Goal: Task Accomplishment & Management: Complete application form

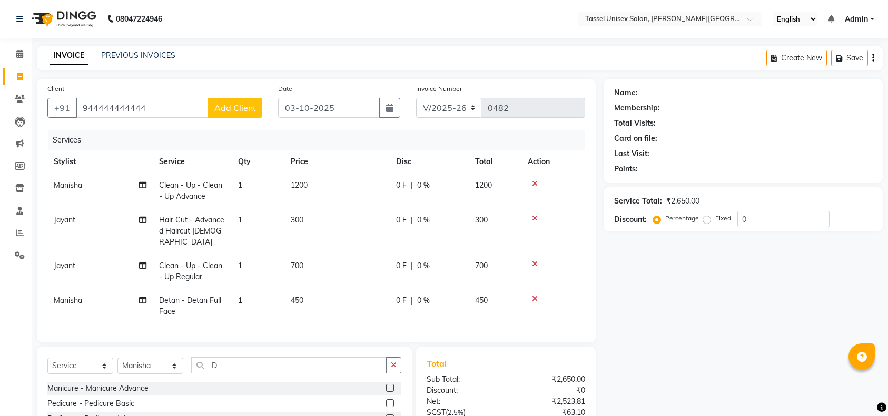
select select "7177"
select select "service"
select select "60199"
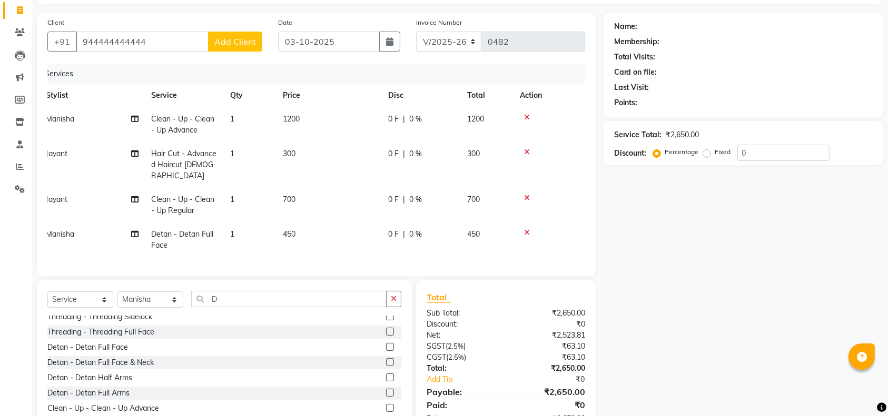
click at [164, 42] on input "944444444444" at bounding box center [142, 42] width 133 height 20
type input "9"
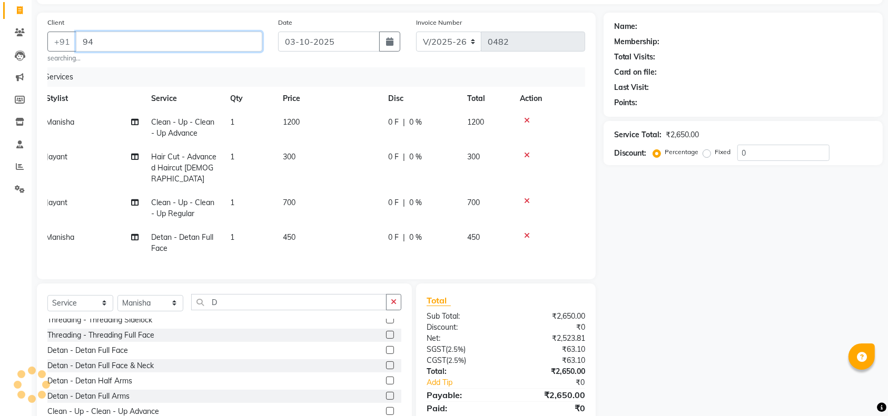
type input "9"
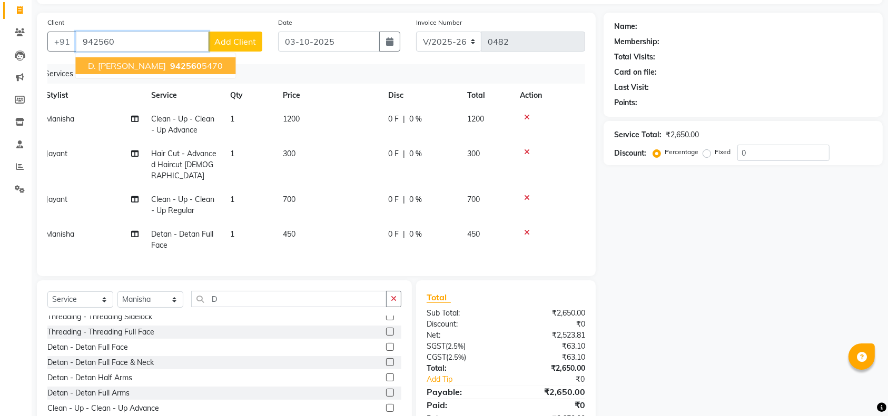
click at [170, 69] on span "942560" at bounding box center [186, 66] width 32 height 11
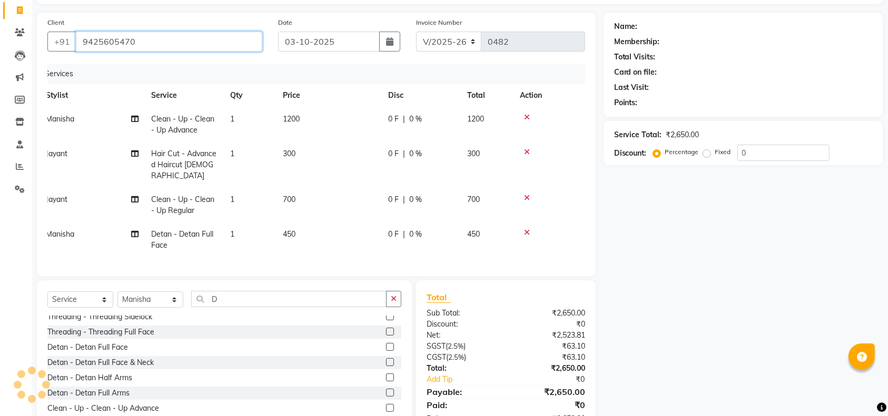
type input "9425605470"
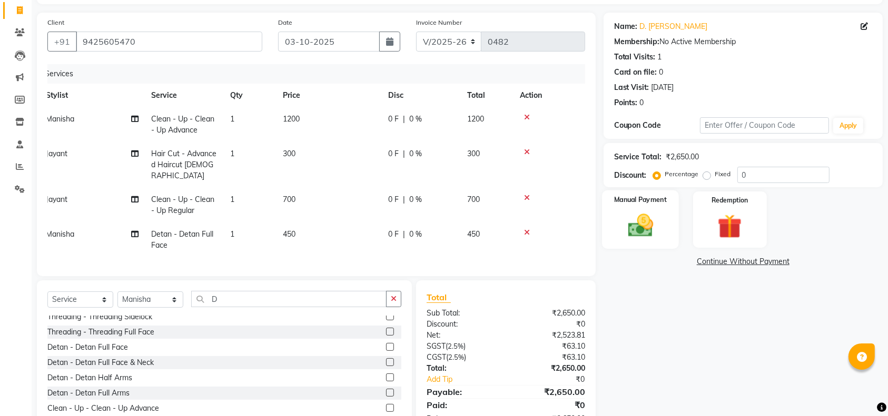
click at [621, 230] on img at bounding box center [640, 225] width 41 height 29
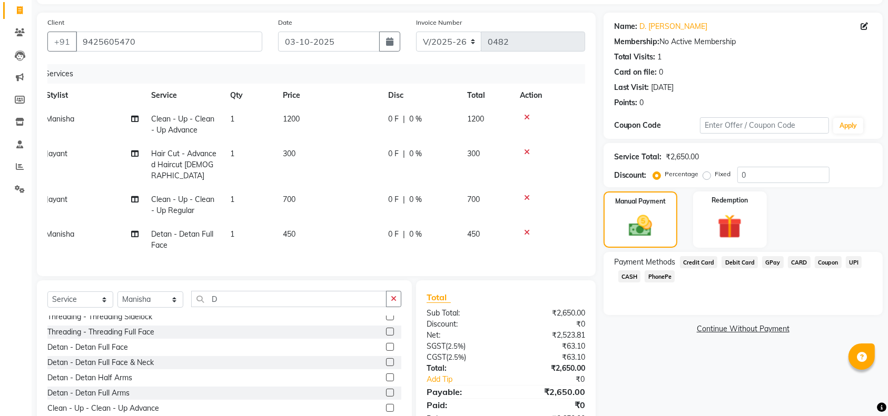
click at [851, 264] on span "UPI" at bounding box center [853, 262] width 16 height 12
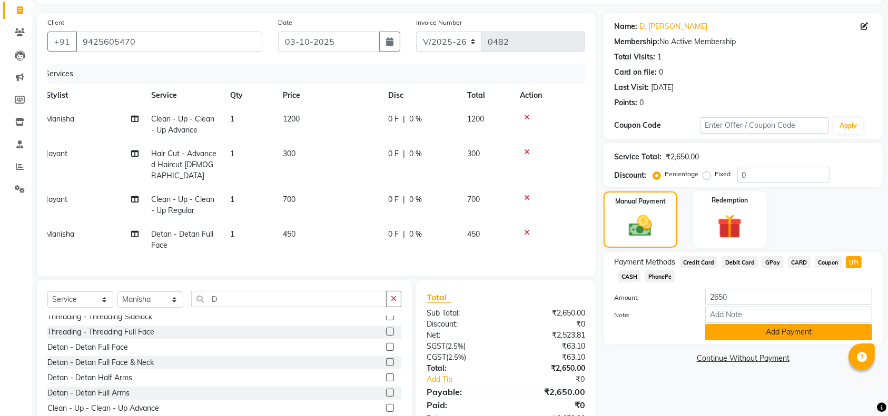
click at [796, 331] on button "Add Payment" at bounding box center [788, 332] width 167 height 16
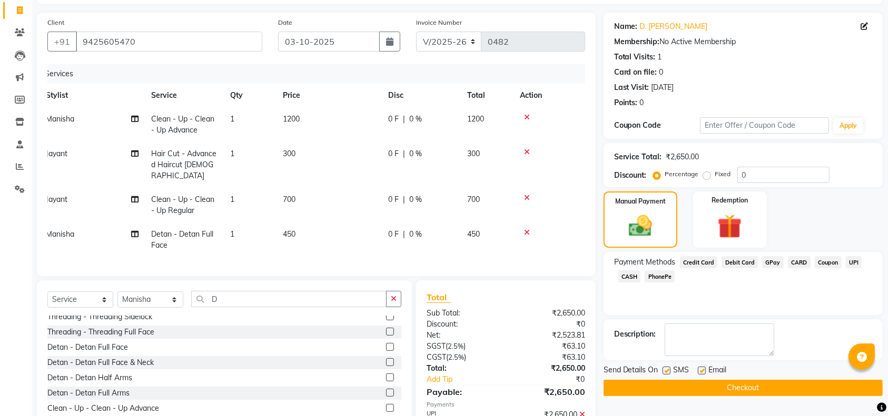
click at [788, 390] on button "Checkout" at bounding box center [742, 388] width 279 height 16
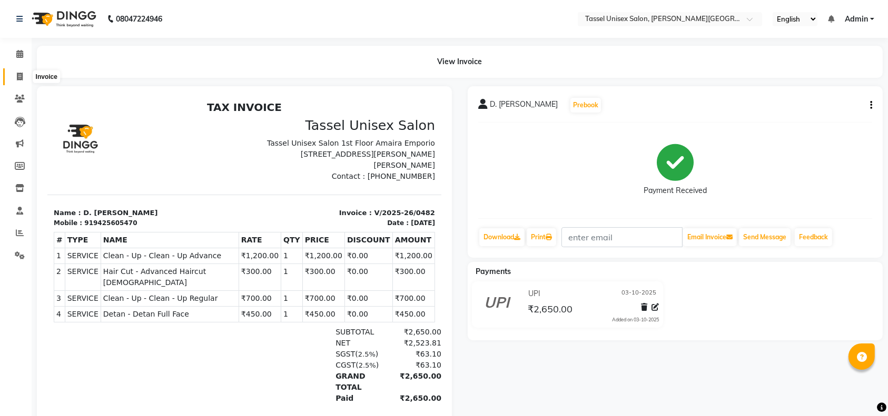
click at [18, 75] on icon at bounding box center [20, 77] width 6 height 8
select select "7177"
select select "service"
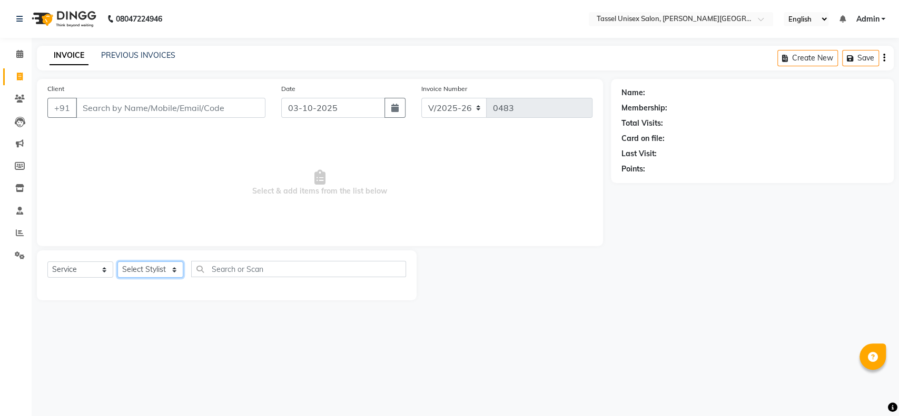
click at [140, 269] on select "Select Stylist Ankit [PERSON_NAME] ANKUR SIR [PERSON_NAME] [PERSON_NAME] MAM [P…" at bounding box center [150, 270] width 66 height 16
select select "60207"
click at [117, 262] on select "Select Stylist Ankit [PERSON_NAME] ANKUR SIR [PERSON_NAME] [PERSON_NAME] MAM [P…" at bounding box center [150, 270] width 66 height 16
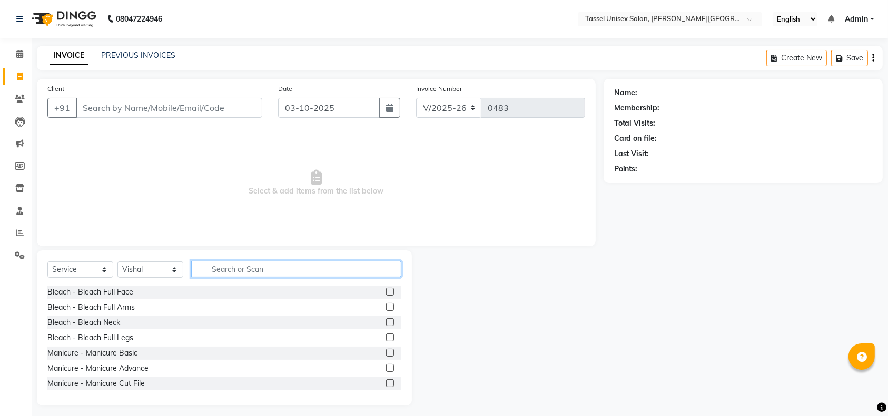
click at [222, 272] on input "text" at bounding box center [296, 269] width 210 height 16
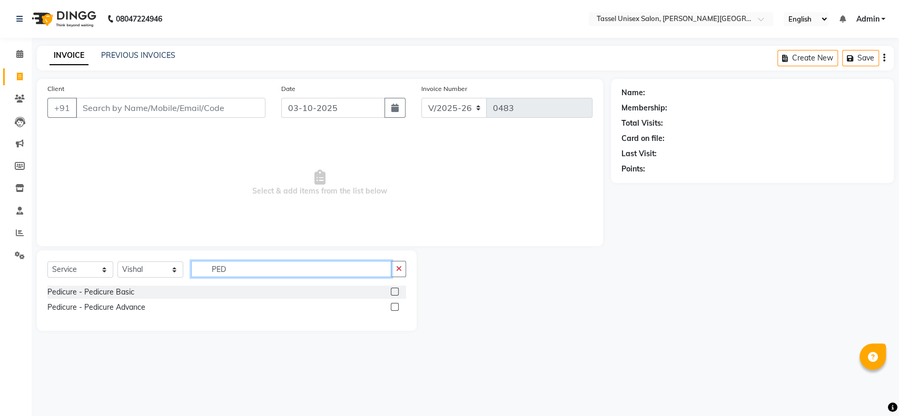
type input "PED"
click at [394, 308] on label at bounding box center [395, 307] width 8 height 8
click at [394, 308] on input "checkbox" at bounding box center [394, 307] width 7 height 7
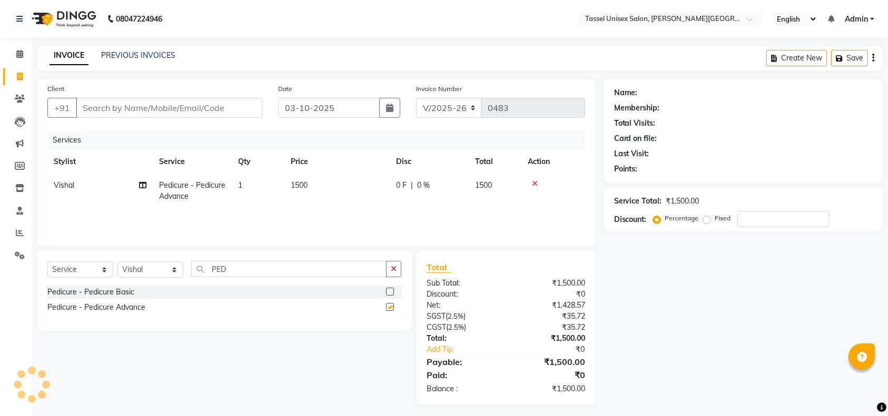
checkbox input "false"
click at [238, 272] on input "PED" at bounding box center [288, 269] width 195 height 16
type input "P"
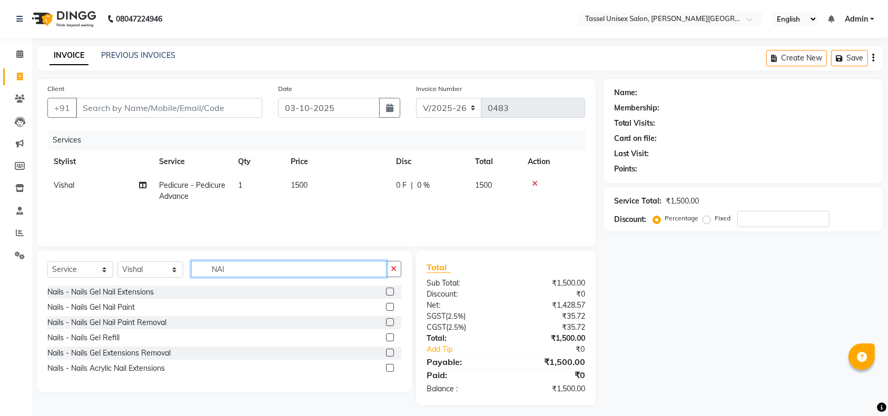
type input "NAI"
click at [390, 306] on label at bounding box center [390, 307] width 8 height 8
click at [390, 306] on input "checkbox" at bounding box center [389, 307] width 7 height 7
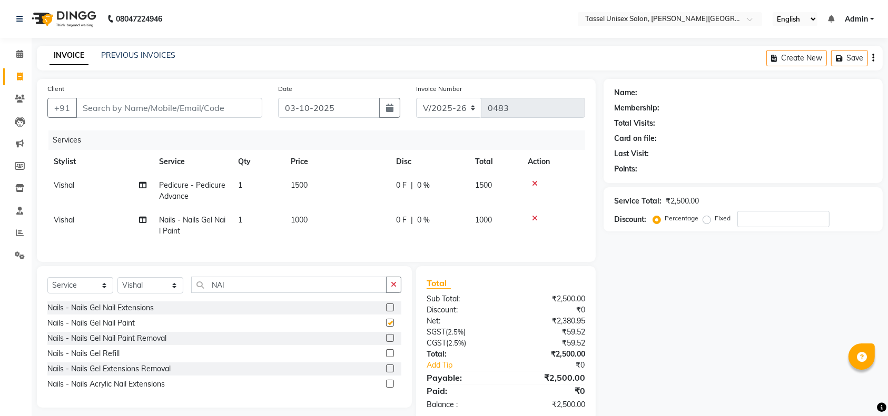
checkbox input "false"
click at [255, 293] on input "NAI" at bounding box center [288, 285] width 195 height 16
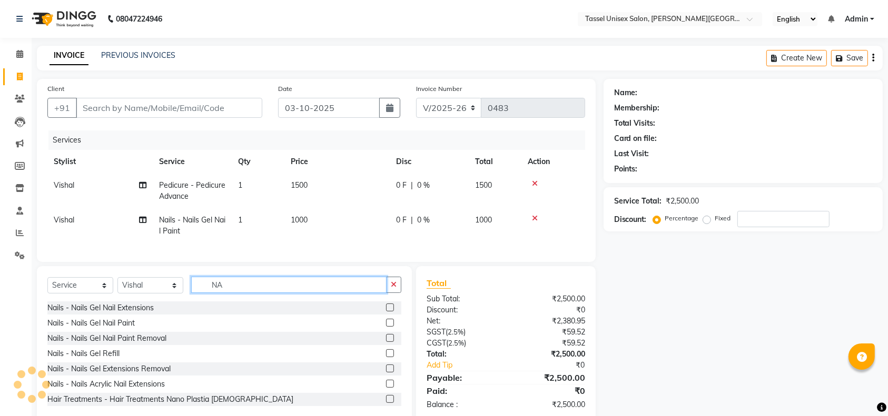
type input "N"
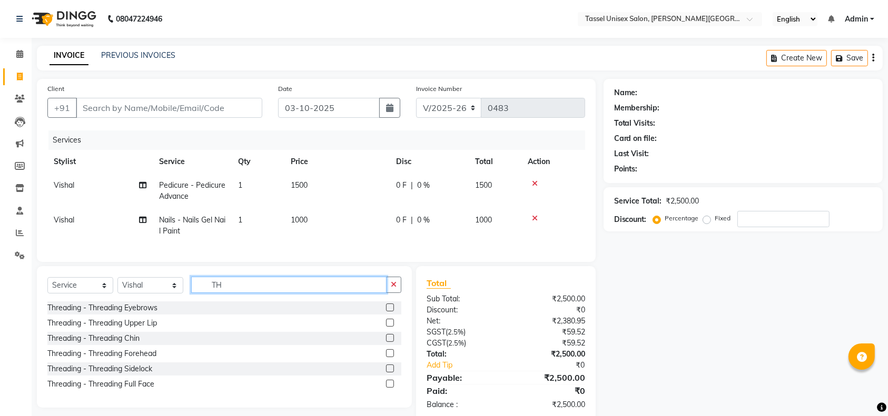
type input "TH"
click at [390, 312] on label at bounding box center [390, 308] width 8 height 8
click at [390, 312] on input "checkbox" at bounding box center [389, 308] width 7 height 7
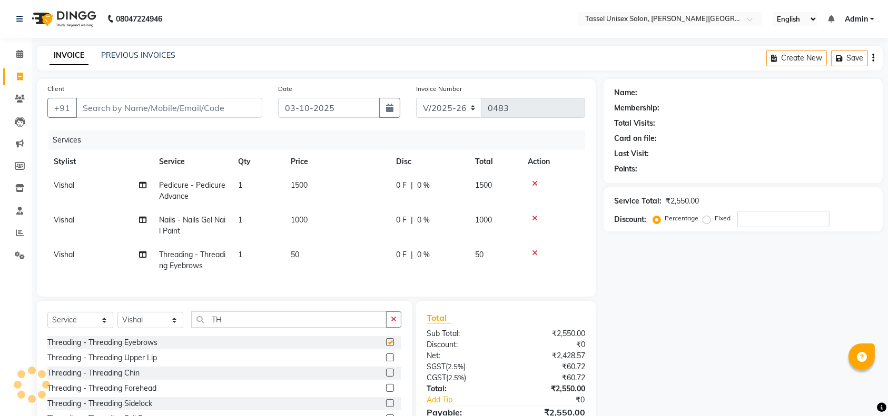
checkbox input "false"
click at [752, 217] on input "number" at bounding box center [783, 219] width 92 height 16
type input "10"
click at [116, 111] on input "Client" at bounding box center [169, 108] width 186 height 20
type input "8"
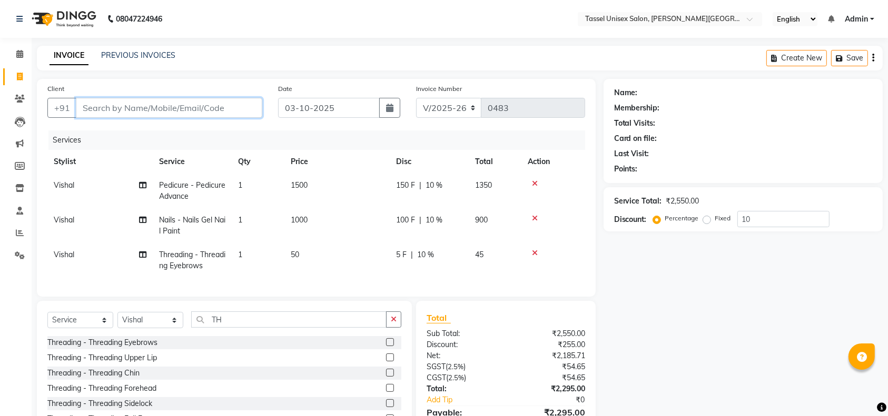
type input "0"
type input "8718816501"
click at [223, 112] on span "Add Client" at bounding box center [235, 108] width 42 height 11
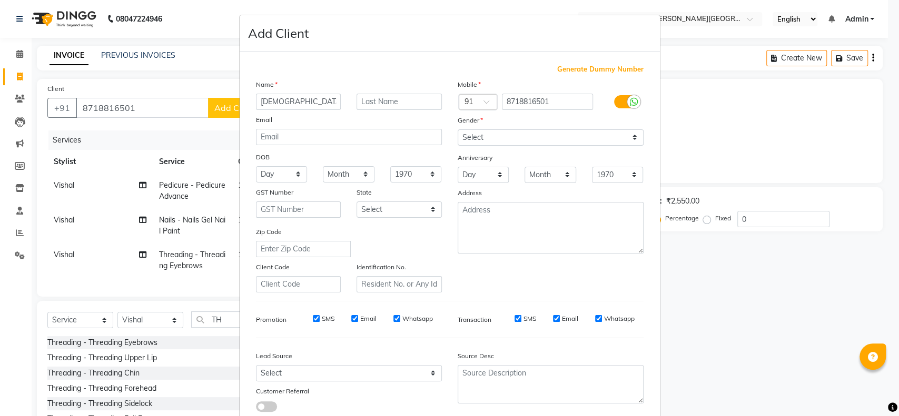
type input "[DEMOGRAPHIC_DATA]"
click at [480, 140] on select "Select [DEMOGRAPHIC_DATA] [DEMOGRAPHIC_DATA] Other Prefer Not To Say" at bounding box center [550, 138] width 186 height 16
select select "[DEMOGRAPHIC_DATA]"
click at [457, 130] on select "Select [DEMOGRAPHIC_DATA] [DEMOGRAPHIC_DATA] Other Prefer Not To Say" at bounding box center [550, 138] width 186 height 16
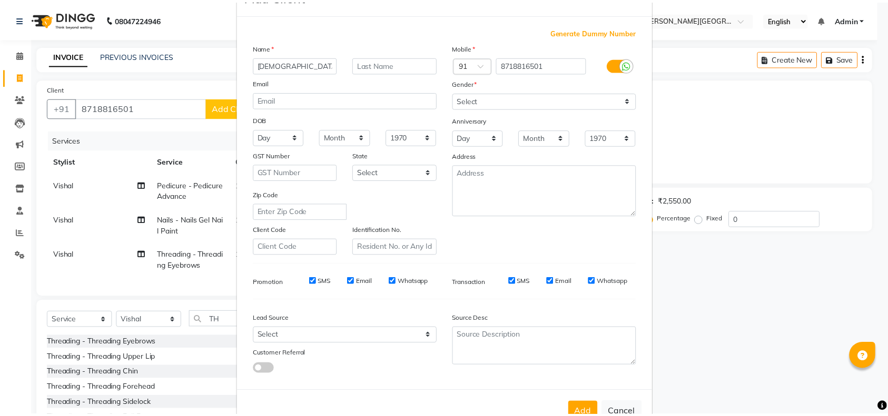
scroll to position [67, 0]
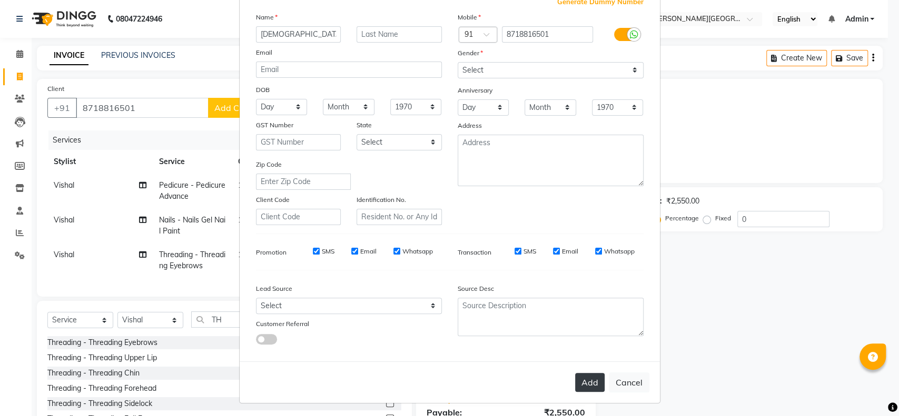
click at [594, 381] on button "Add" at bounding box center [589, 382] width 29 height 19
select select
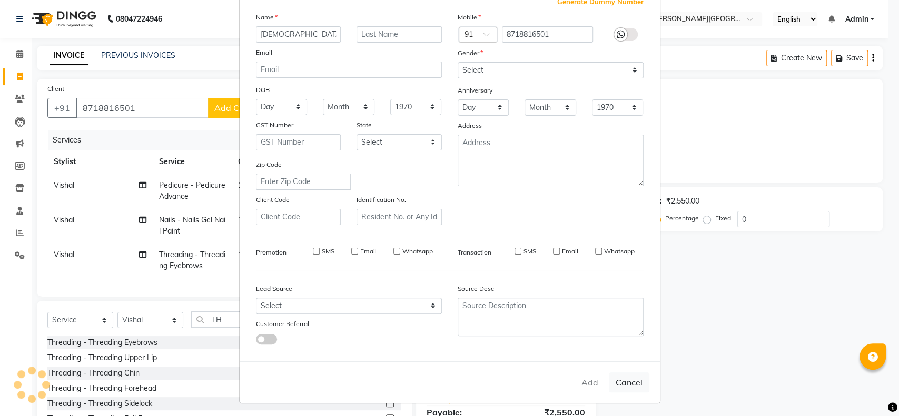
select select
checkbox input "false"
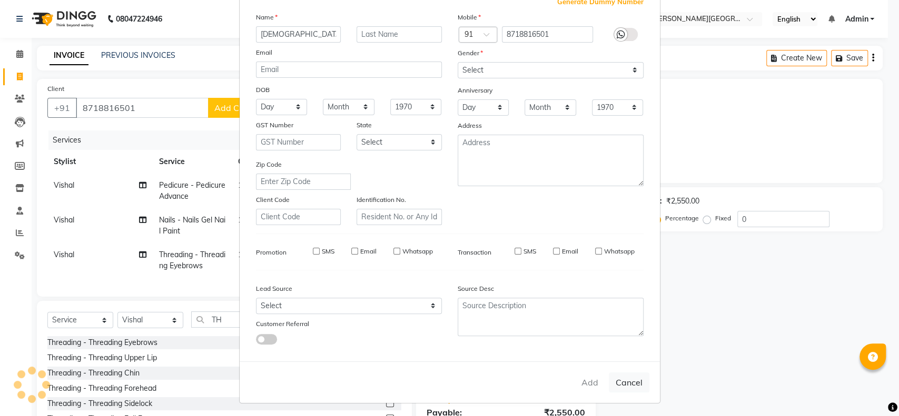
checkbox input "false"
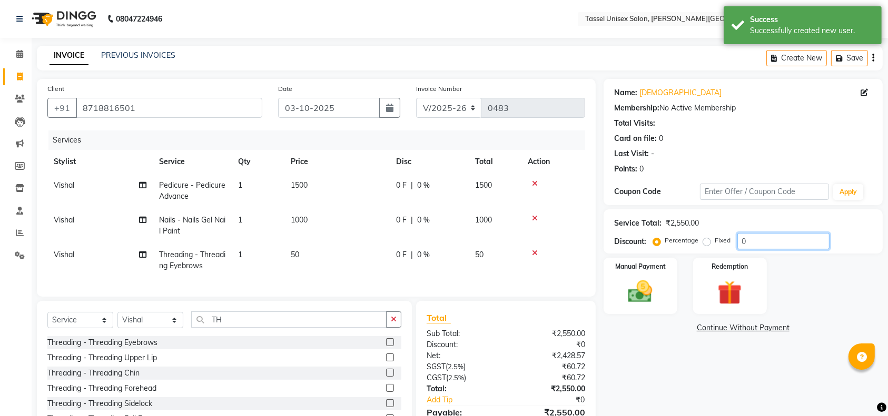
click at [754, 241] on input "0" at bounding box center [783, 241] width 92 height 16
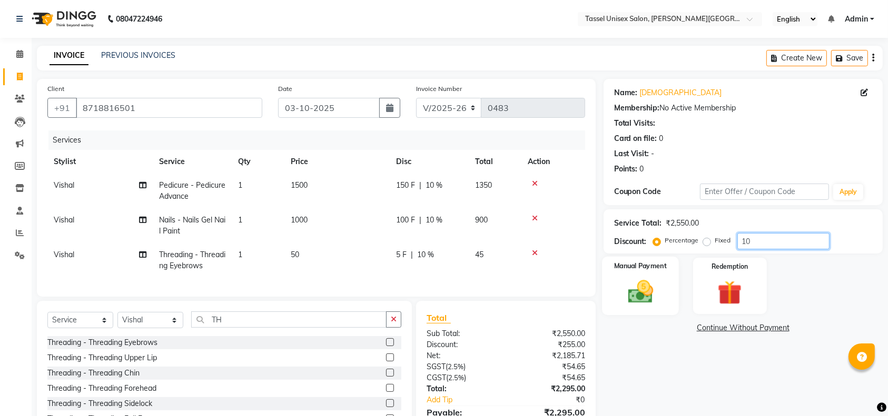
type input "10"
click at [632, 294] on img at bounding box center [640, 291] width 41 height 29
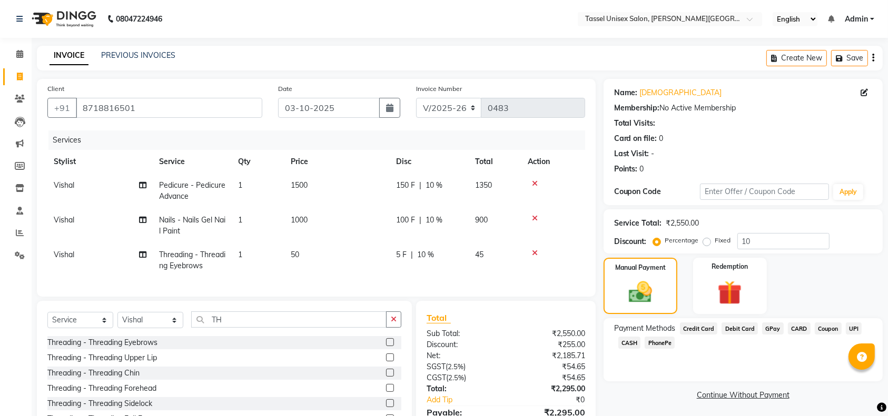
click at [626, 342] on span "CASH" at bounding box center [629, 343] width 23 height 12
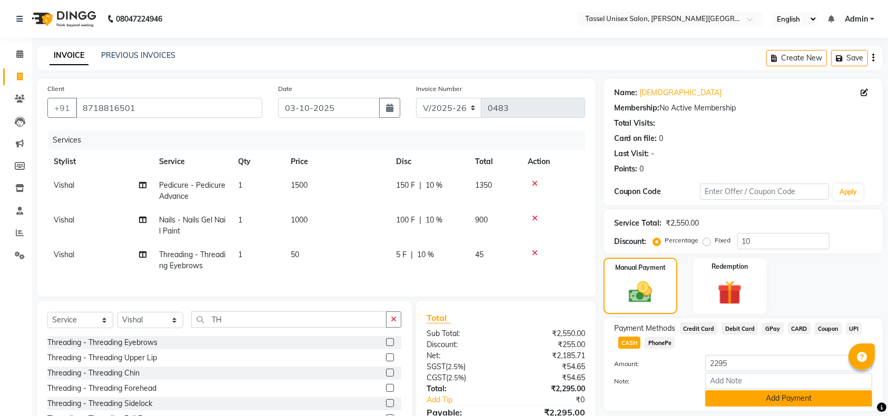
click at [774, 396] on button "Add Payment" at bounding box center [788, 399] width 167 height 16
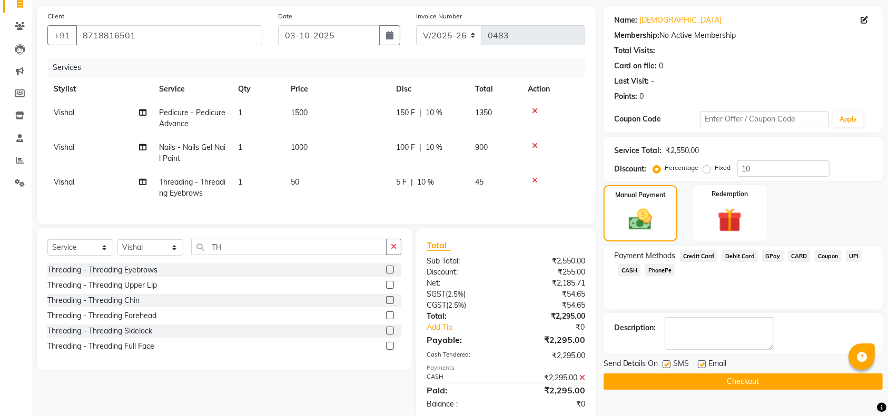
scroll to position [103, 0]
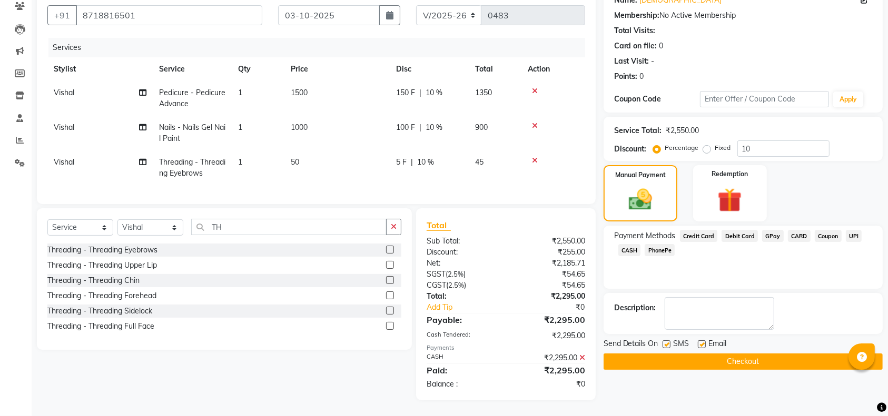
click at [751, 354] on button "Checkout" at bounding box center [742, 362] width 279 height 16
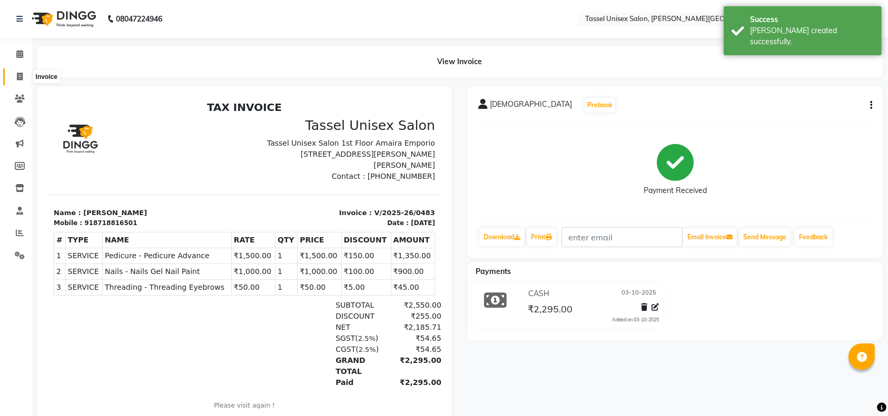
click at [21, 75] on icon at bounding box center [20, 77] width 6 height 8
select select "service"
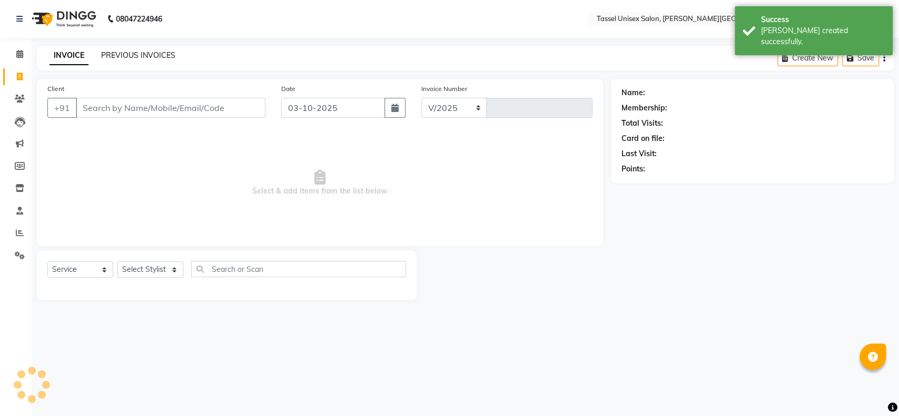
select select "7177"
type input "0484"
click at [126, 57] on link "PREVIOUS INVOICES" at bounding box center [138, 55] width 74 height 9
